Goal: Information Seeking & Learning: Learn about a topic

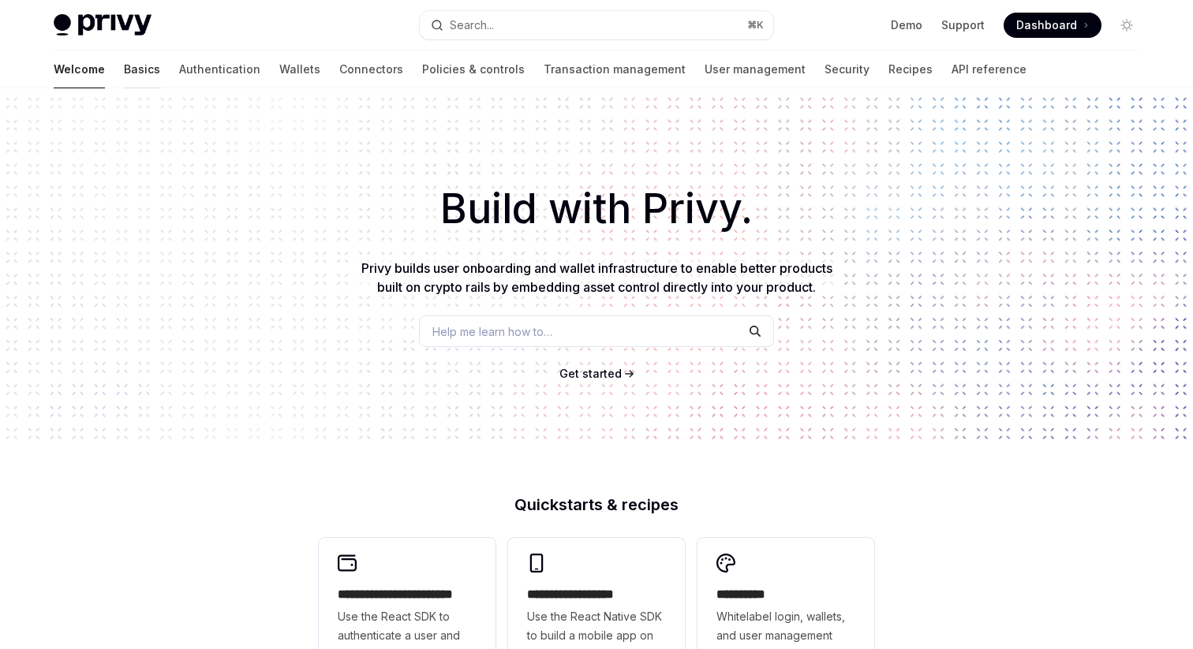
click at [124, 67] on link "Basics" at bounding box center [142, 70] width 36 height 38
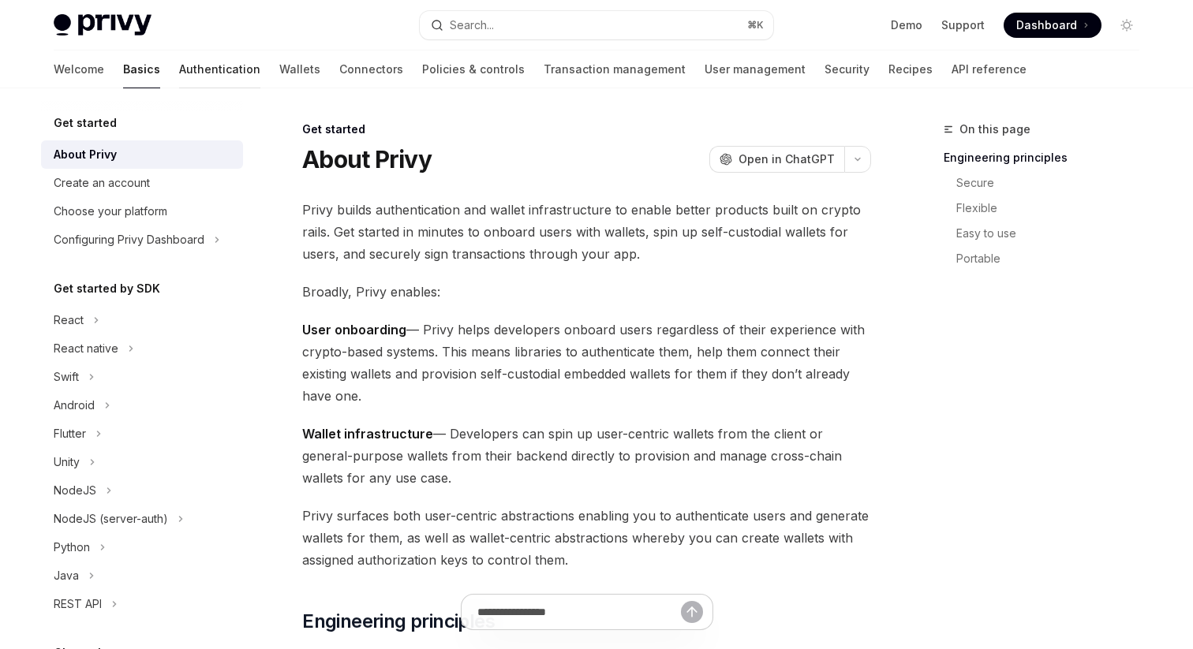
click at [179, 73] on link "Authentication" at bounding box center [219, 70] width 81 height 38
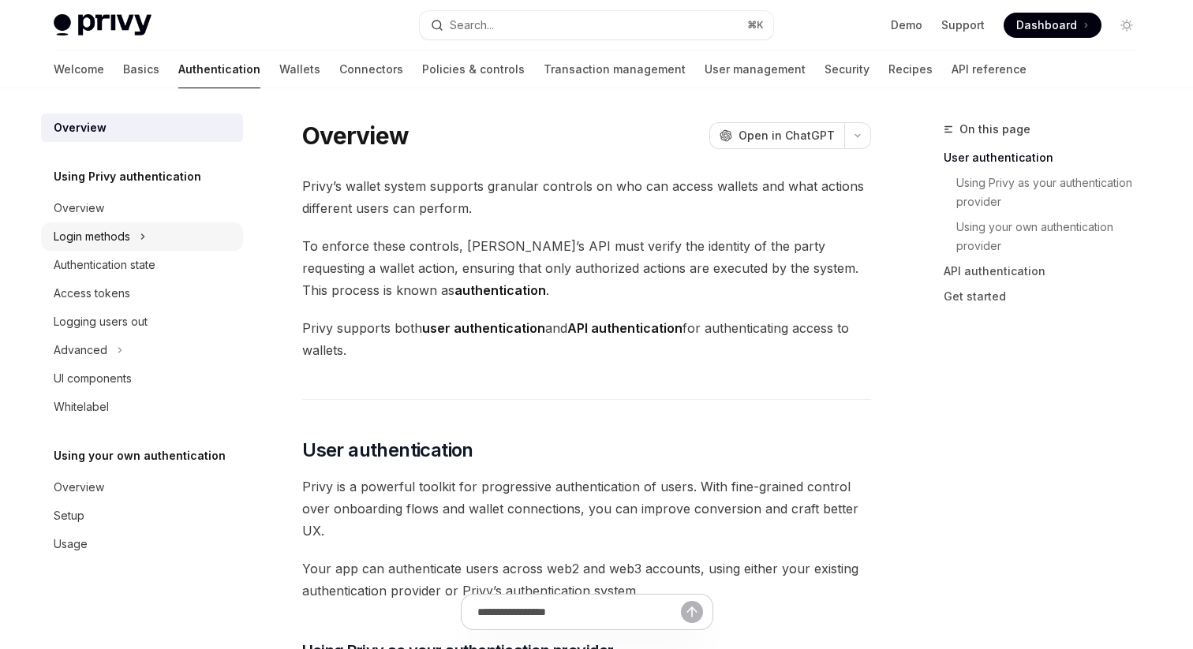
click at [121, 240] on div "Login methods" at bounding box center [92, 236] width 77 height 19
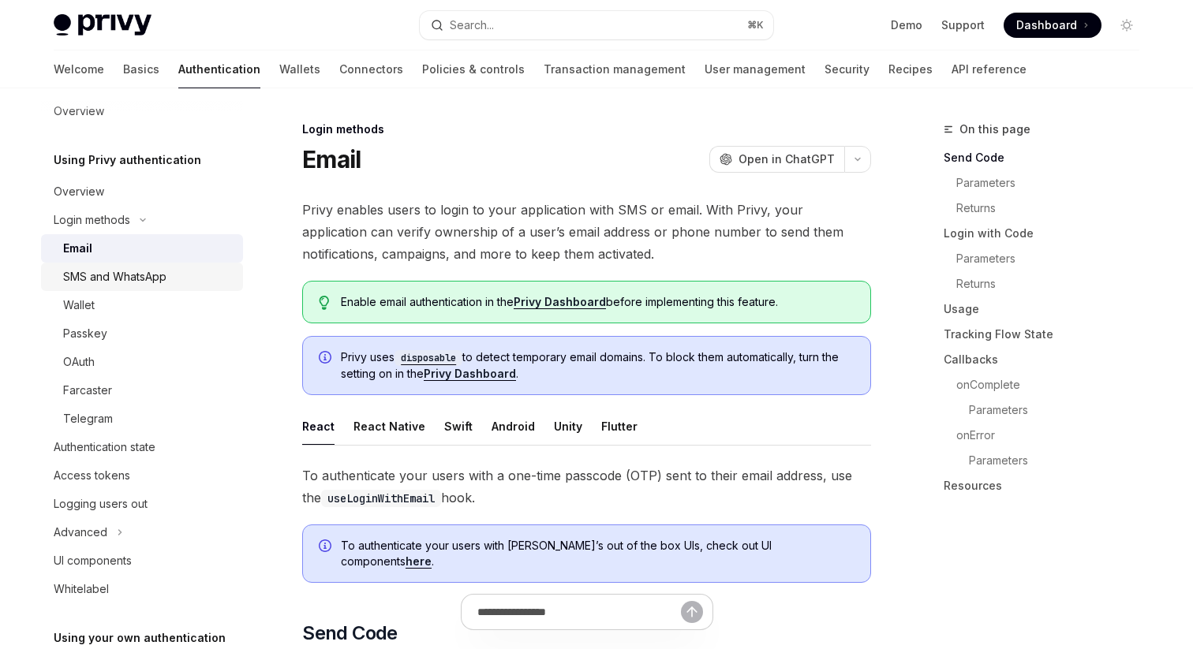
scroll to position [18, 0]
click at [130, 306] on div "Wallet" at bounding box center [148, 303] width 170 height 19
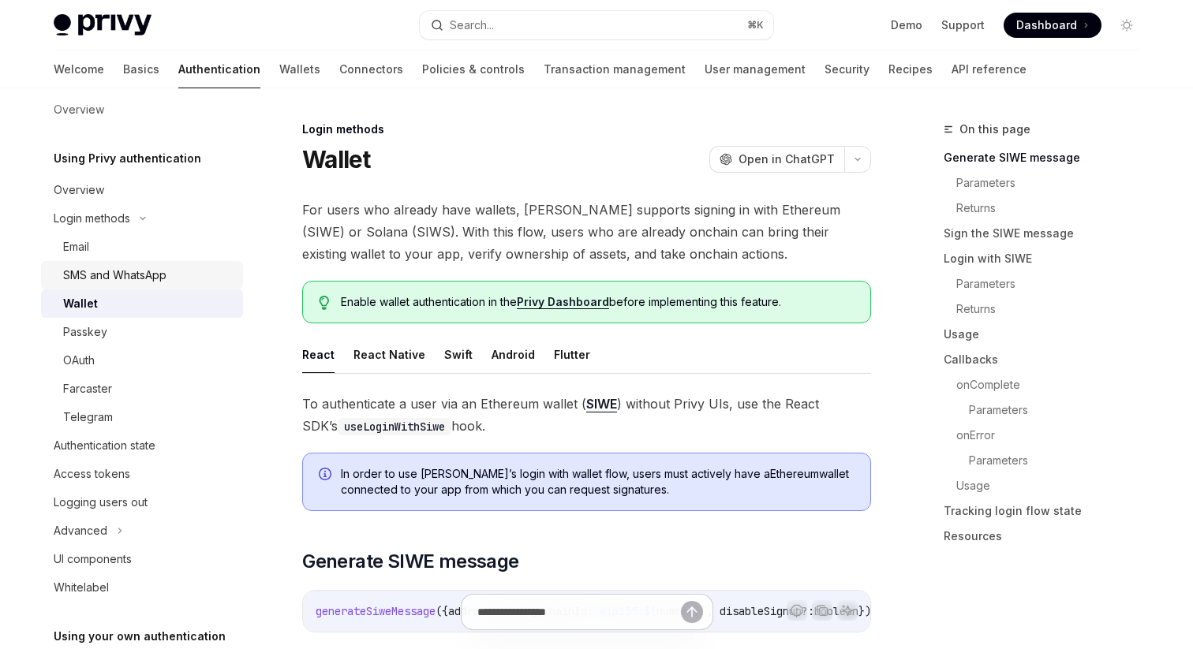
click at [118, 270] on div "SMS and WhatsApp" at bounding box center [114, 275] width 103 height 19
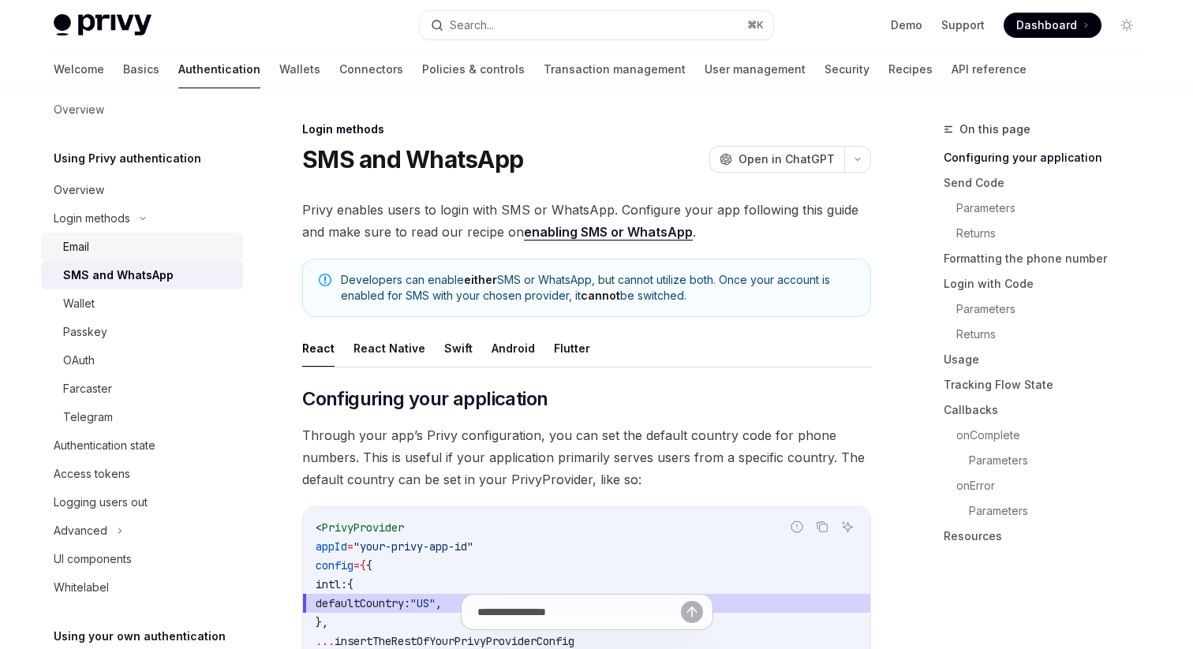
click at [97, 241] on div "Email" at bounding box center [148, 247] width 170 height 19
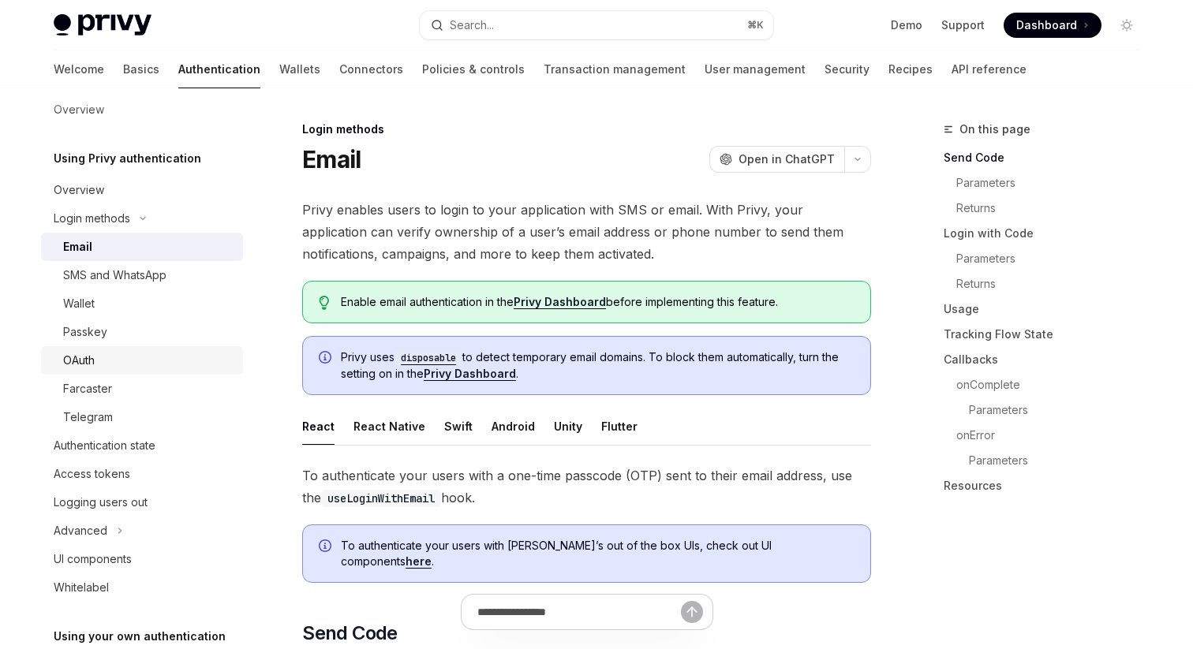
click at [88, 356] on div "OAuth" at bounding box center [79, 360] width 32 height 19
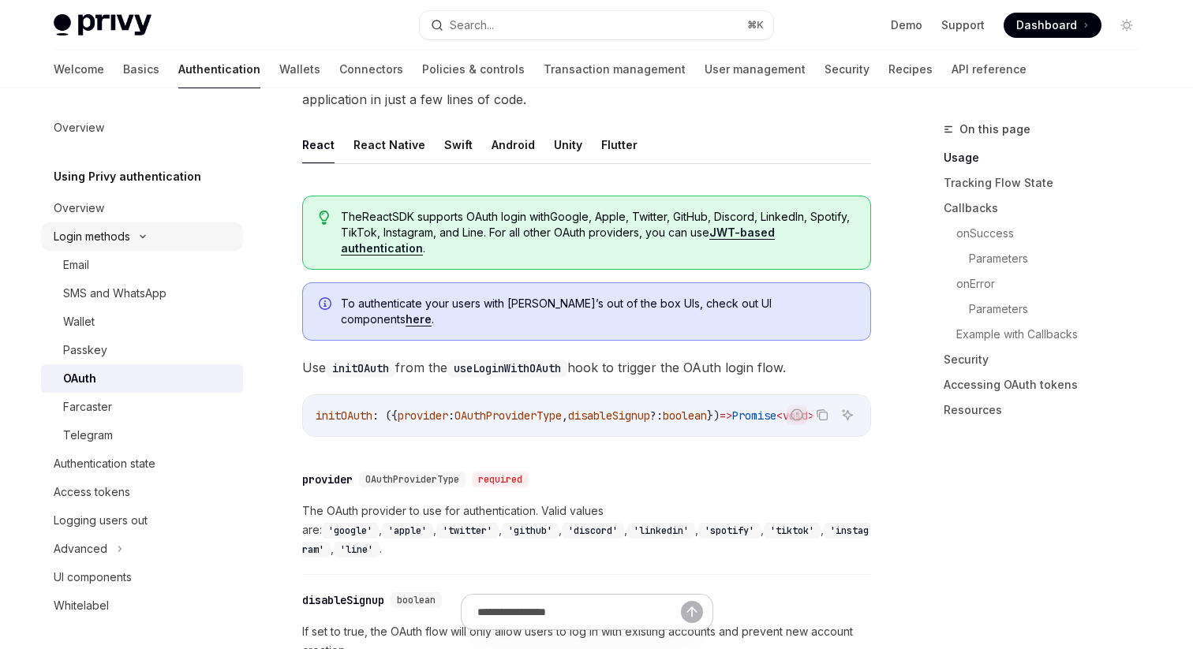
click at [145, 236] on icon at bounding box center [142, 237] width 5 height 2
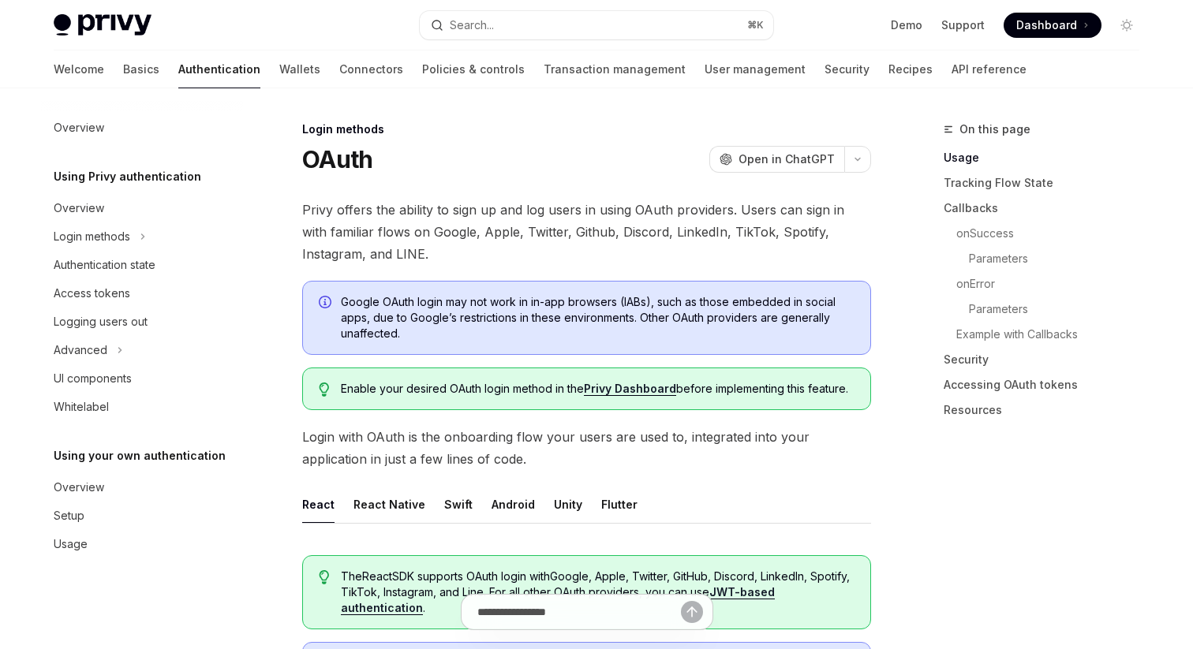
click at [1054, 24] on span "Dashboard" at bounding box center [1046, 25] width 61 height 16
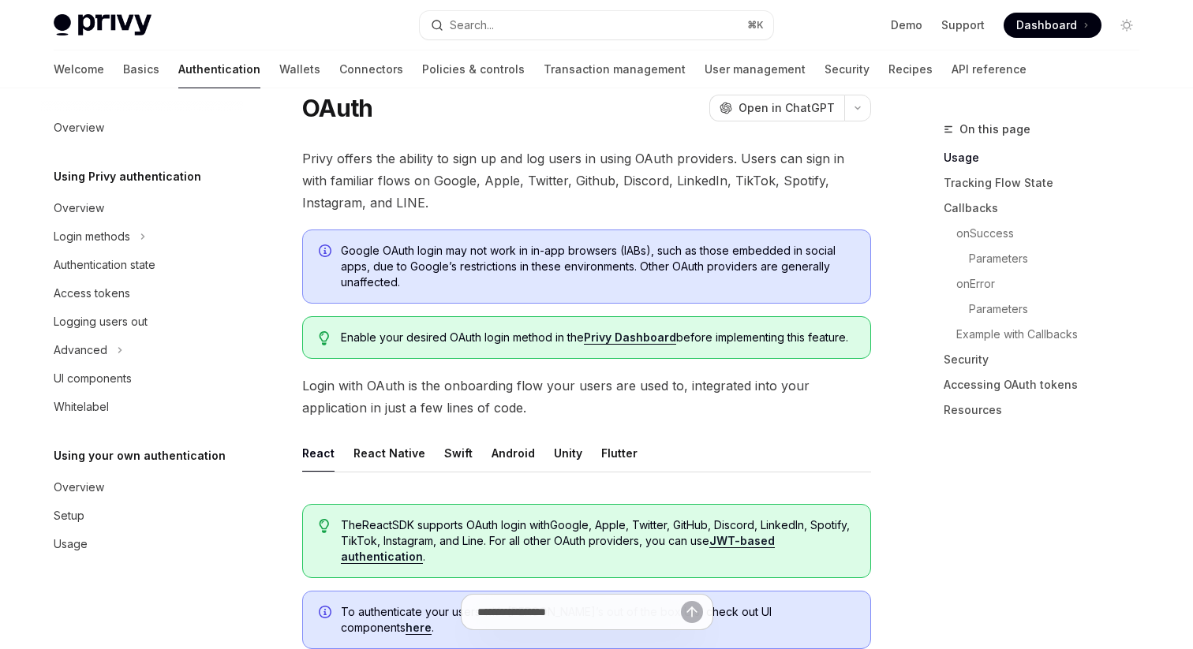
scroll to position [48, 0]
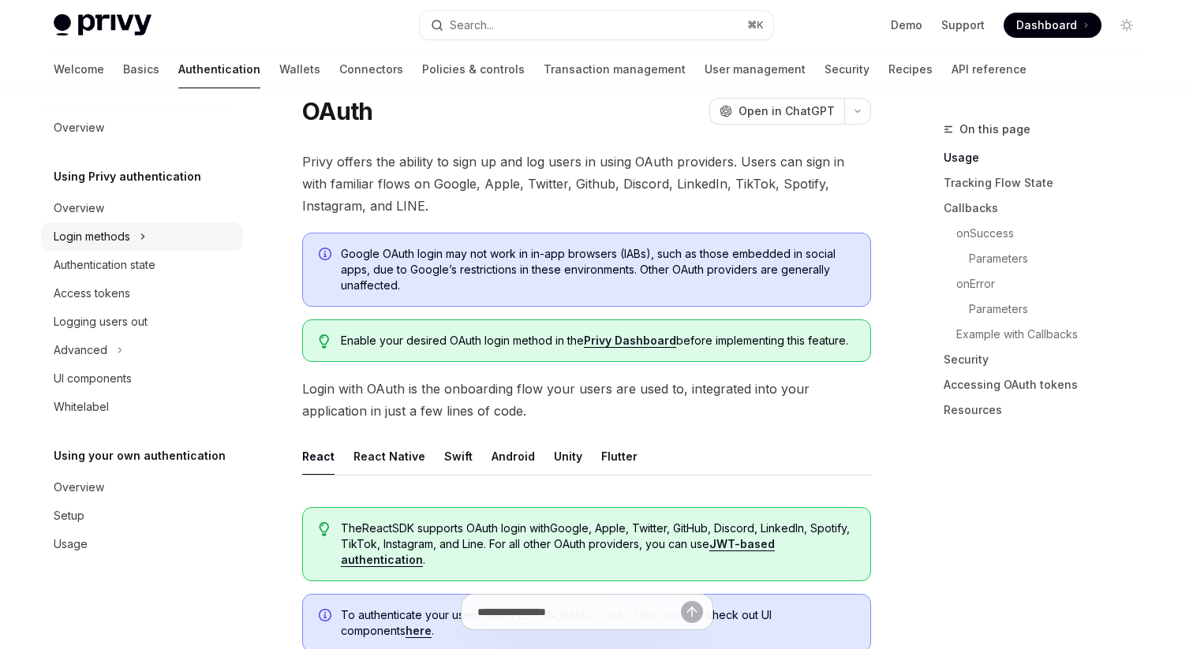
click at [80, 231] on div "Login methods" at bounding box center [92, 236] width 77 height 19
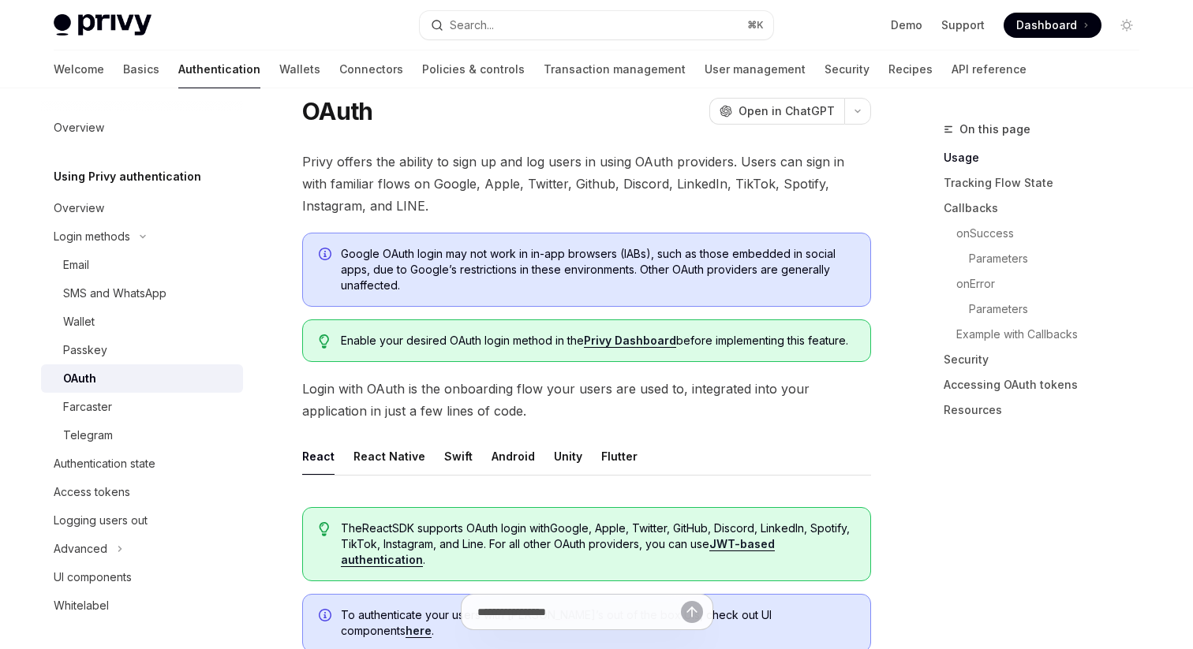
click at [87, 380] on div "OAuth" at bounding box center [79, 378] width 33 height 19
type textarea "*"
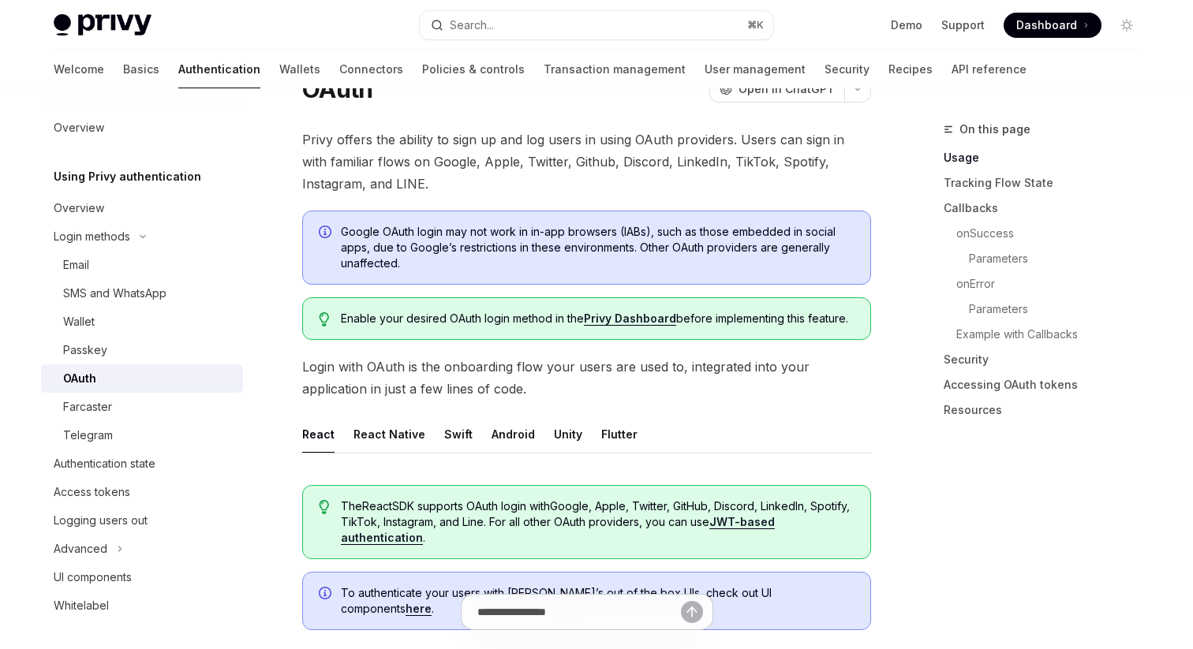
scroll to position [77, 0]
